Goal: Task Accomplishment & Management: Use online tool/utility

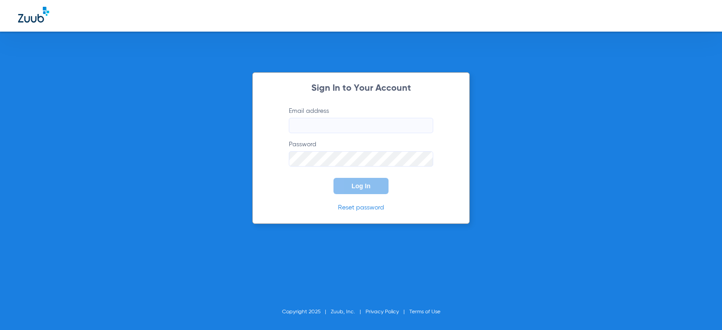
click at [295, 129] on input "Email address" at bounding box center [361, 125] width 144 height 15
type input "[EMAIL_ADDRESS][DOMAIN_NAME]"
click at [333, 178] on button "Log In" at bounding box center [360, 186] width 55 height 16
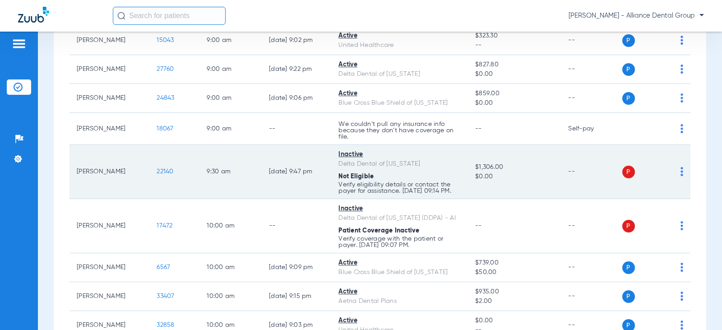
scroll to position [451, 0]
drag, startPoint x: 675, startPoint y: 172, endPoint x: 562, endPoint y: 174, distance: 113.7
click at [562, 174] on td "--" at bounding box center [591, 171] width 61 height 54
click at [680, 176] on img at bounding box center [681, 170] width 3 height 9
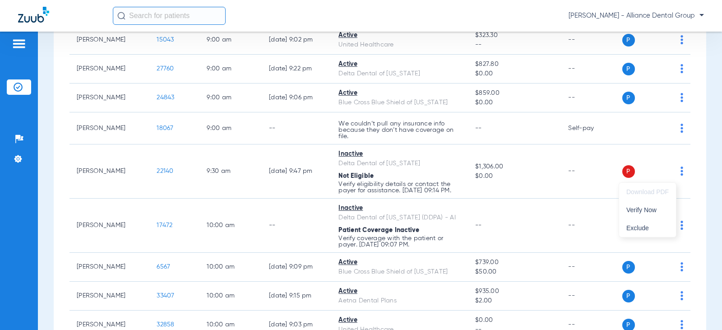
click at [179, 192] on div at bounding box center [361, 165] width 722 height 330
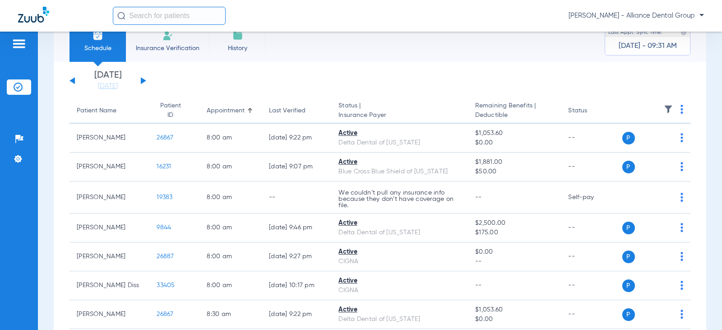
scroll to position [0, 0]
